Goal: Information Seeking & Learning: Learn about a topic

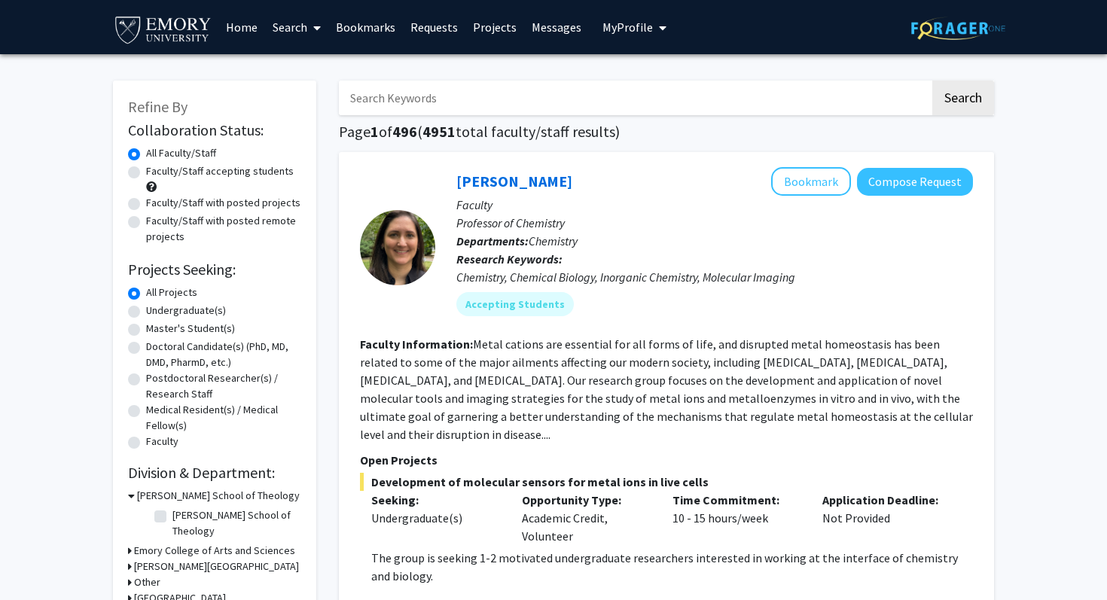
click at [212, 309] on label "Undergraduate(s)" at bounding box center [186, 311] width 80 height 16
click at [156, 309] on input "Undergraduate(s)" at bounding box center [151, 308] width 10 height 10
radio input "true"
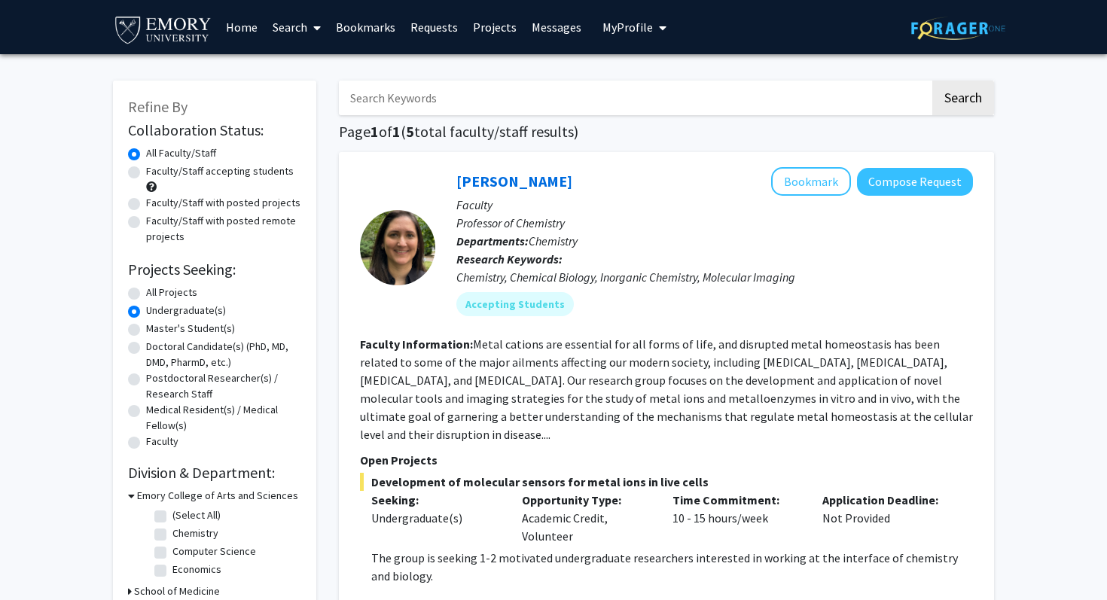
click at [146, 291] on label "All Projects" at bounding box center [171, 293] width 51 height 16
click at [146, 291] on input "All Projects" at bounding box center [151, 290] width 10 height 10
radio input "true"
